Goal: Communication & Community: Answer question/provide support

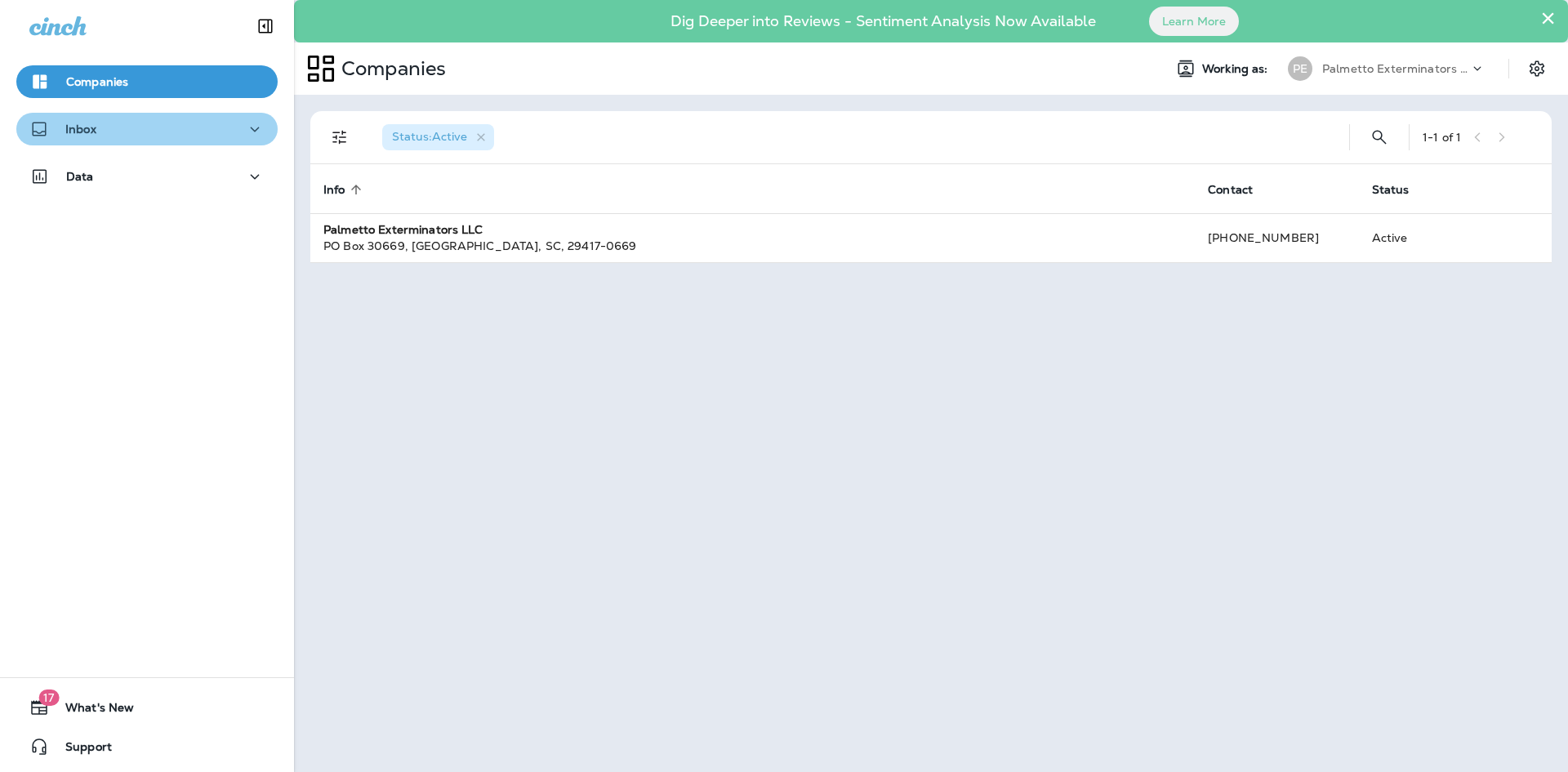
click at [191, 138] on div "Inbox" at bounding box center [147, 129] width 235 height 21
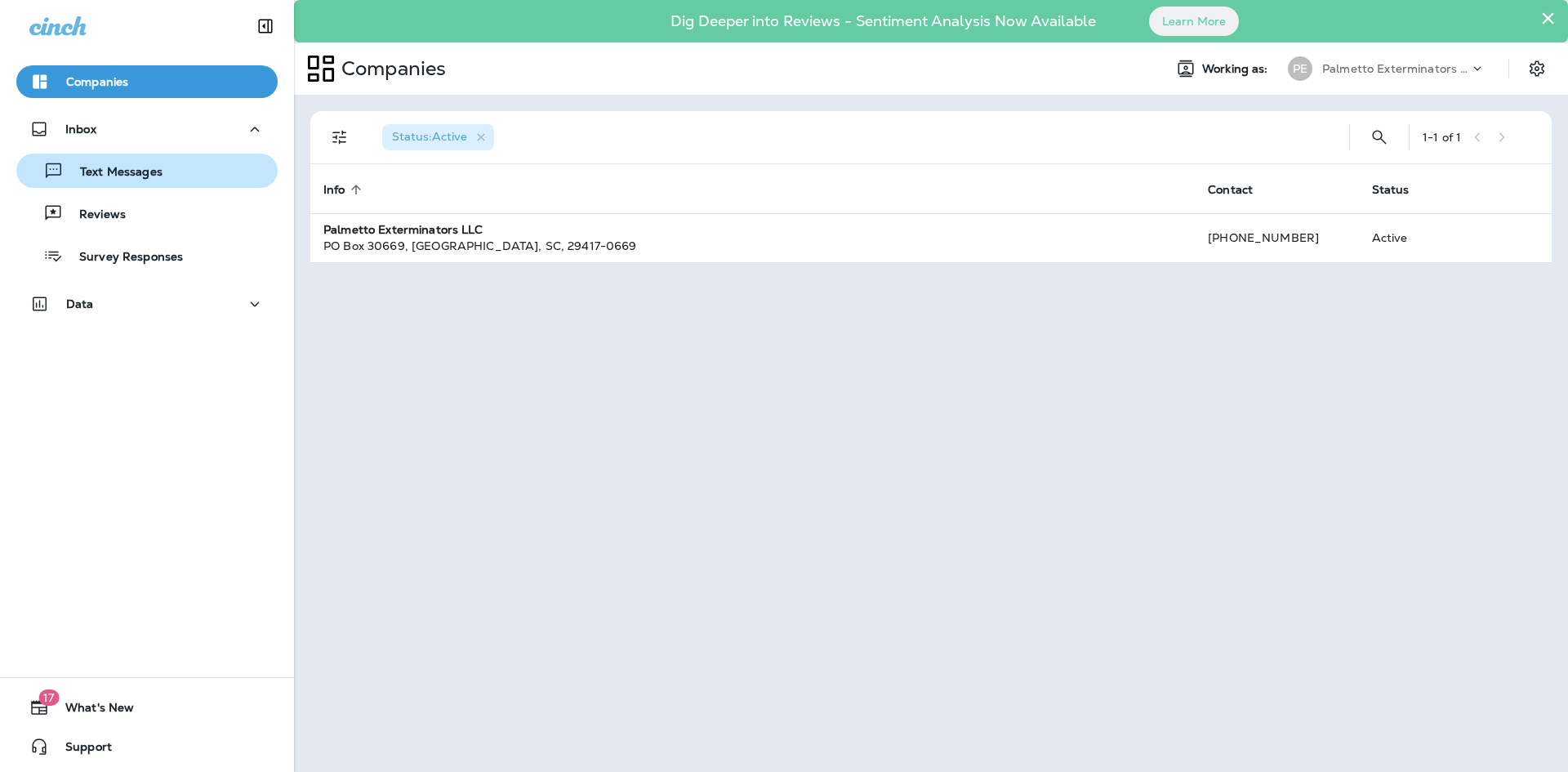
click at [195, 171] on div "Text Messages" at bounding box center [147, 171] width 248 height 25
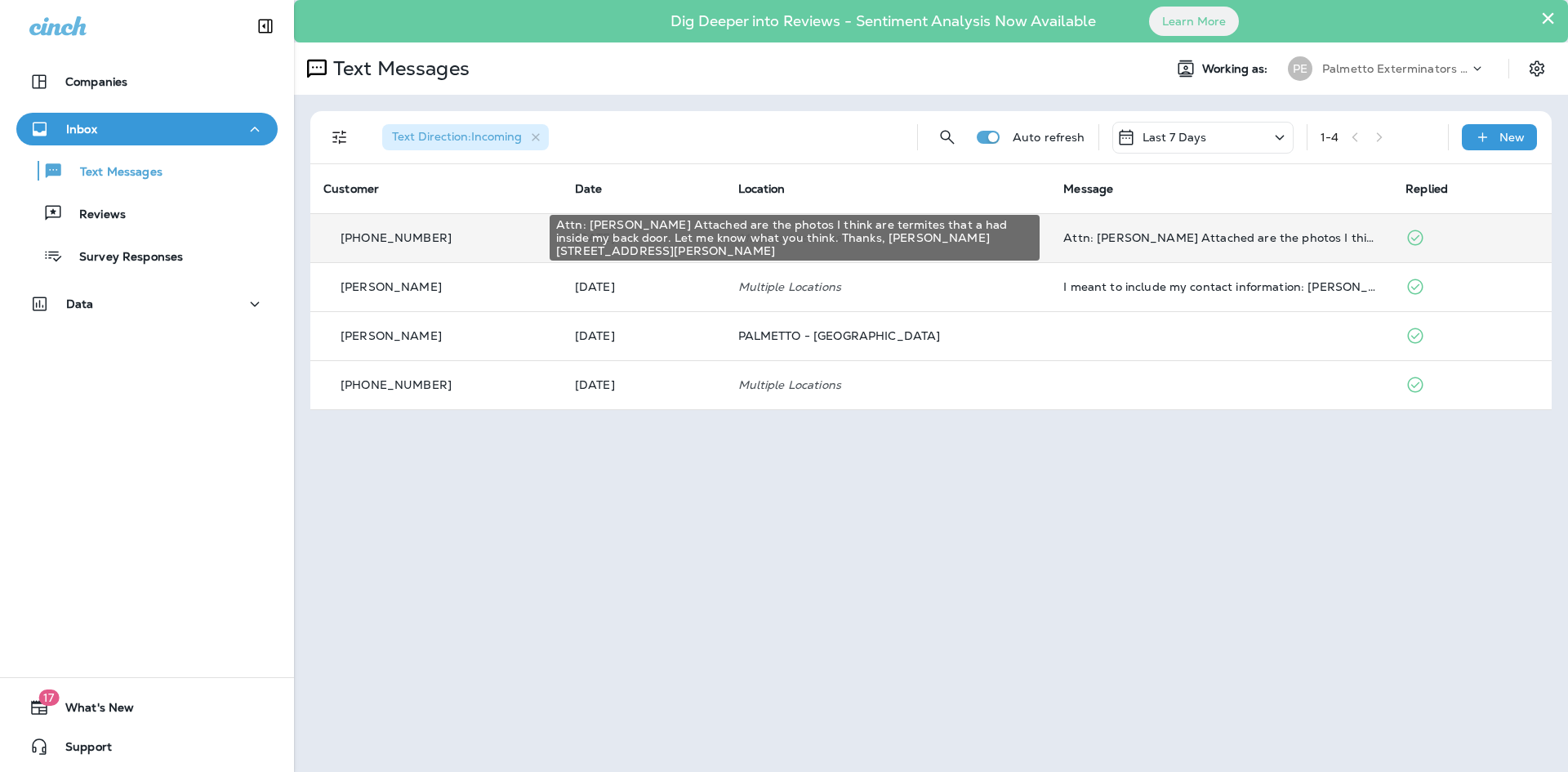
click at [1138, 243] on div "Attn: [PERSON_NAME] Attached are the photos I think are termites that a had ins…" at bounding box center [1220, 238] width 316 height 13
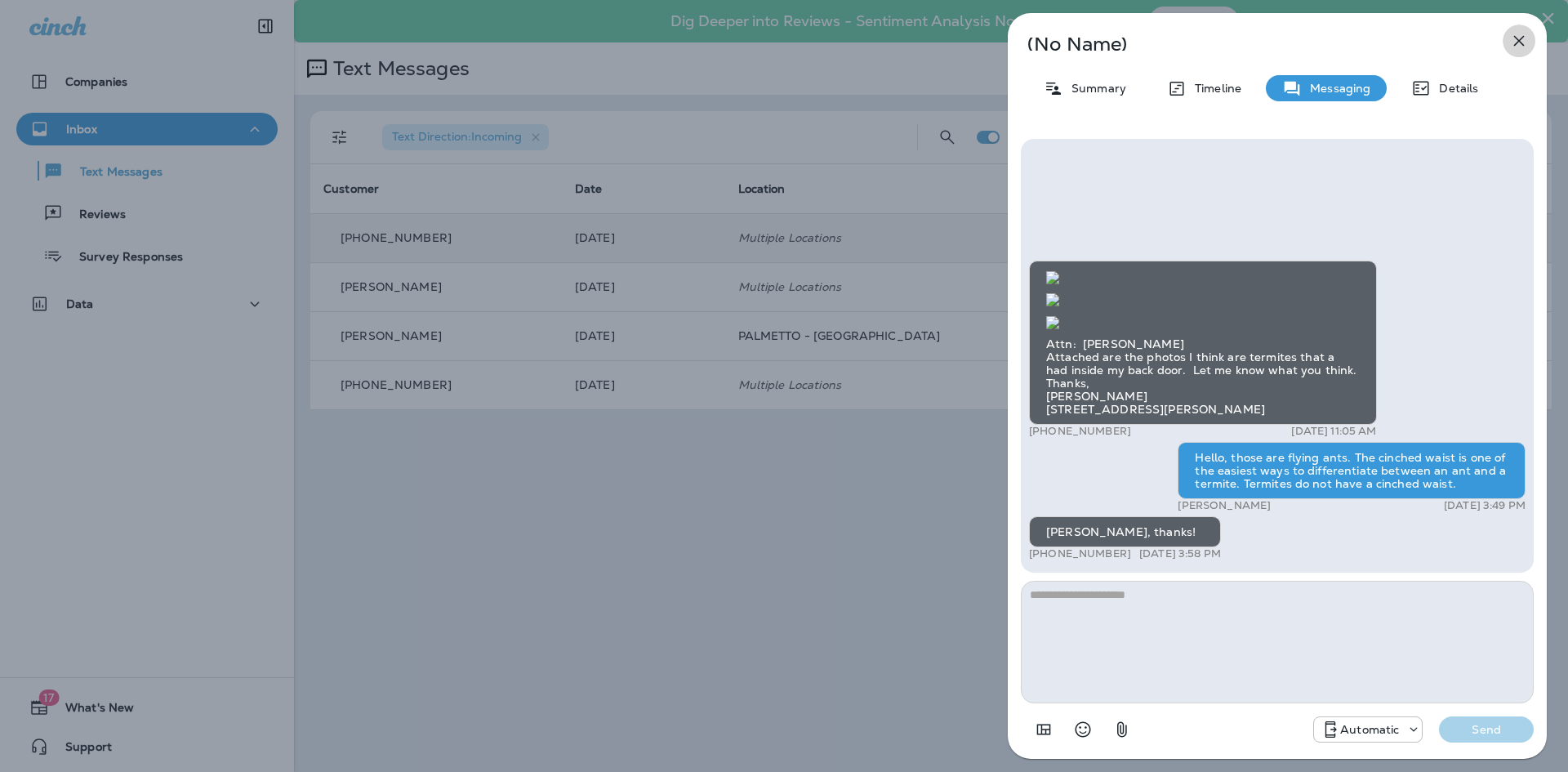
click at [1517, 45] on icon "button" at bounding box center [1519, 41] width 20 height 20
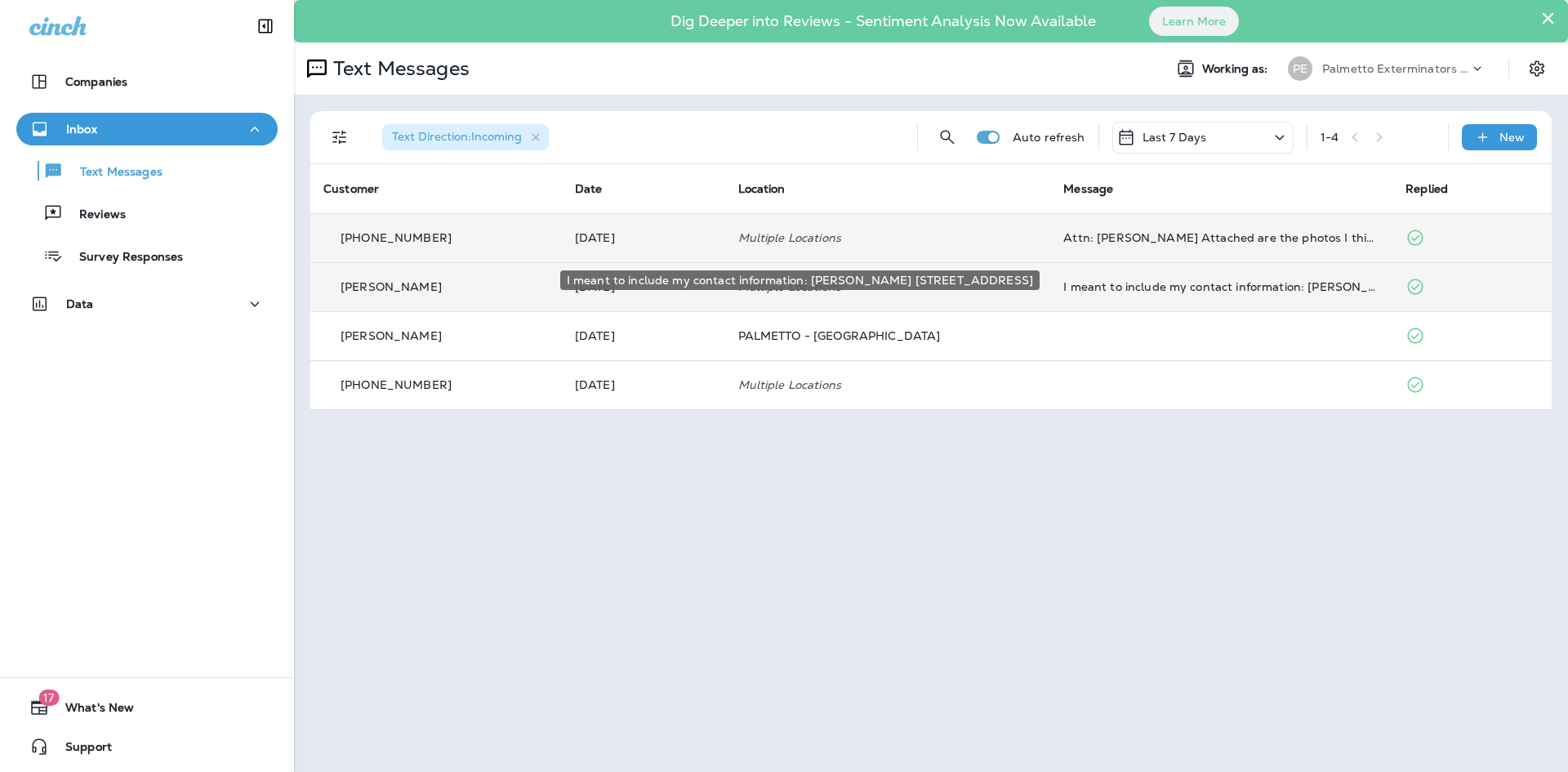
click at [1110, 289] on div "I meant to include my contact information: [PERSON_NAME] [STREET_ADDRESS]" at bounding box center [1220, 287] width 316 height 13
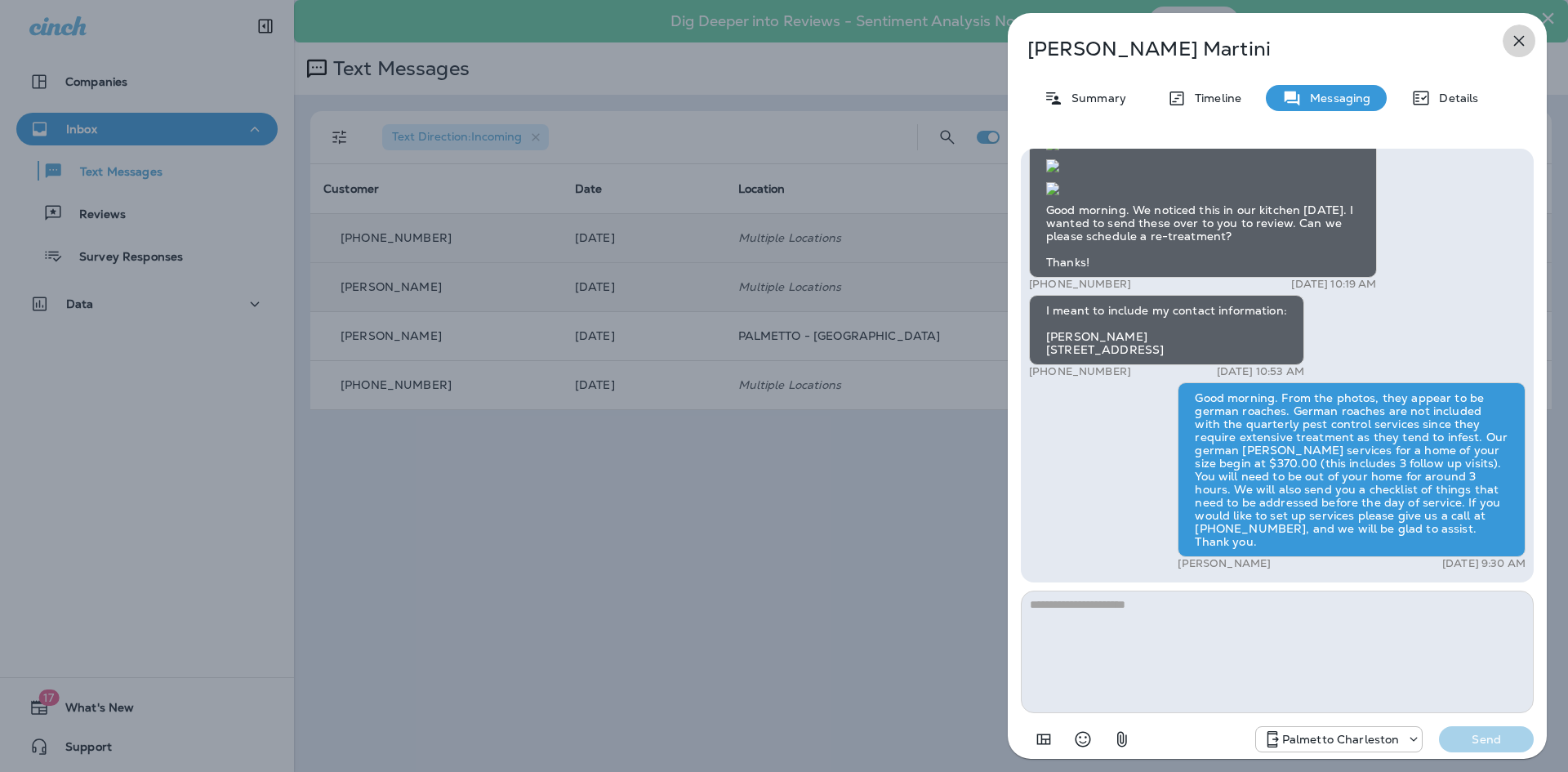
click at [1527, 45] on icon "button" at bounding box center [1519, 41] width 20 height 20
